Goal: Check status

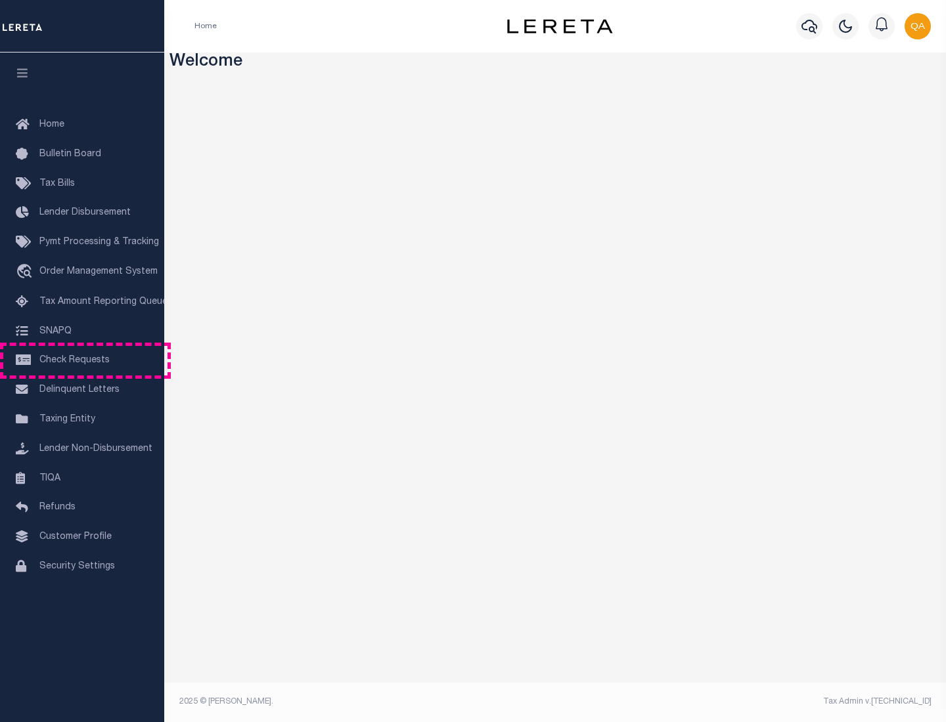
click at [82, 360] on span "Check Requests" at bounding box center [74, 360] width 70 height 9
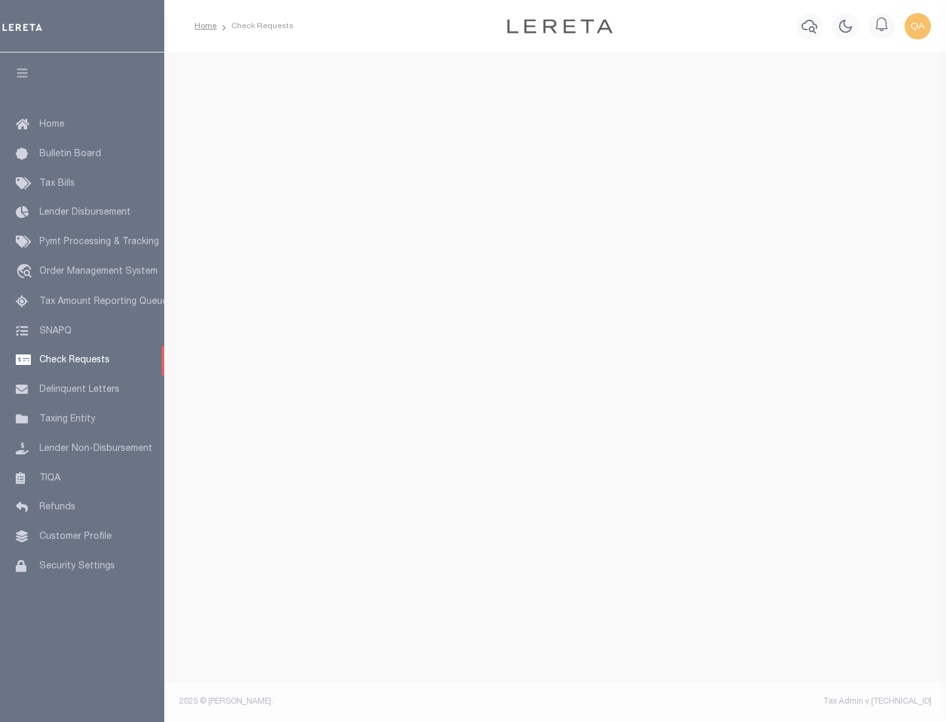
select select "50"
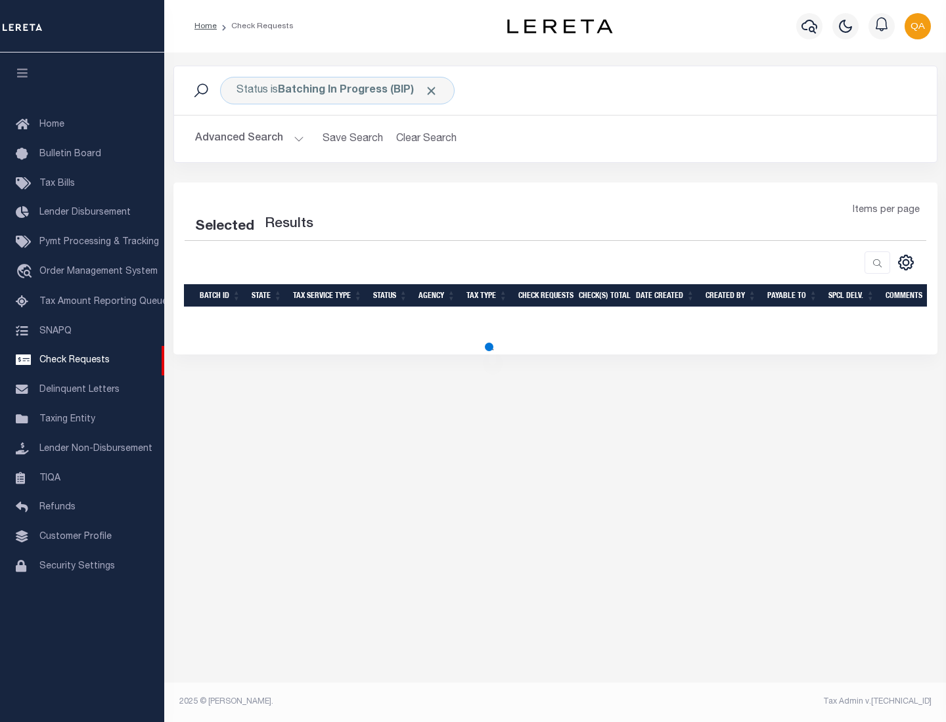
select select "50"
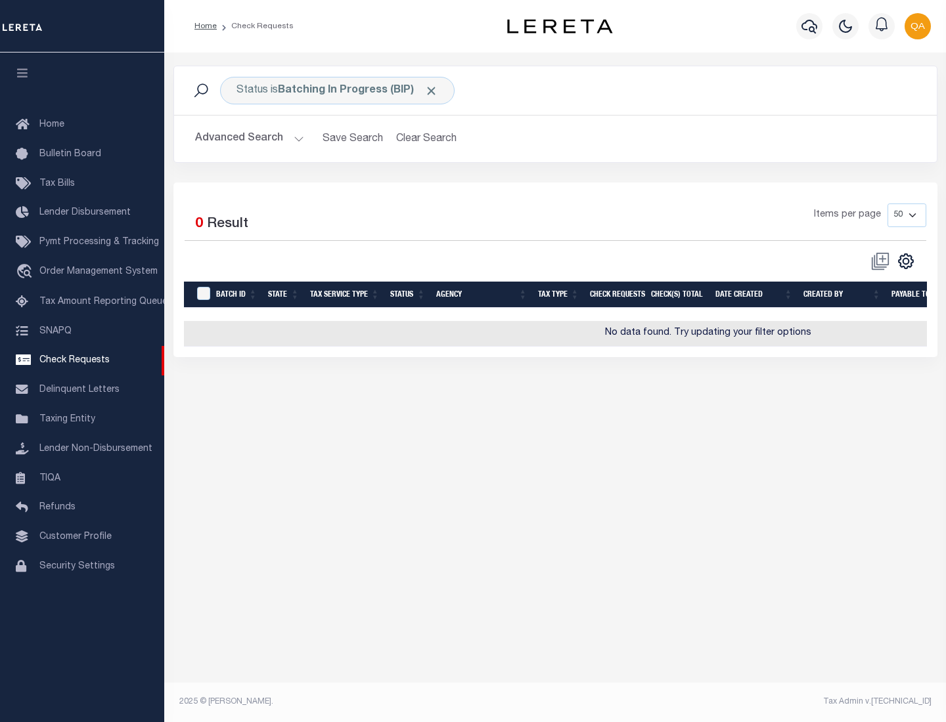
click at [431, 91] on span "Click to Remove" at bounding box center [431, 91] width 14 height 14
